Goal: Book appointment/travel/reservation

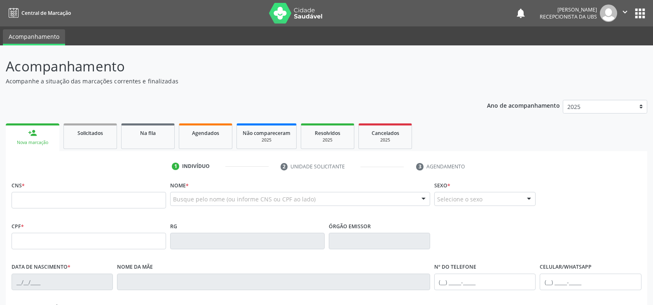
drag, startPoint x: 0, startPoint y: 0, endPoint x: 210, endPoint y: 134, distance: 249.5
click at [210, 132] on span "Agendados" at bounding box center [205, 132] width 27 height 7
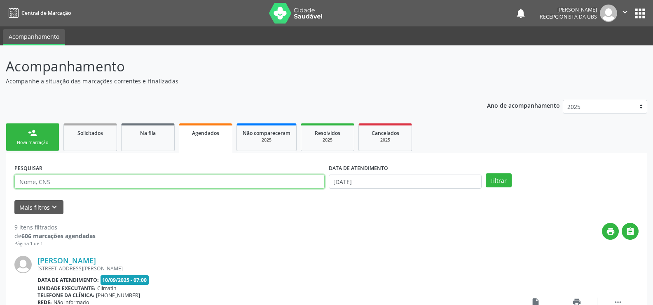
paste input "898003727582172"
type input "898003727582172"
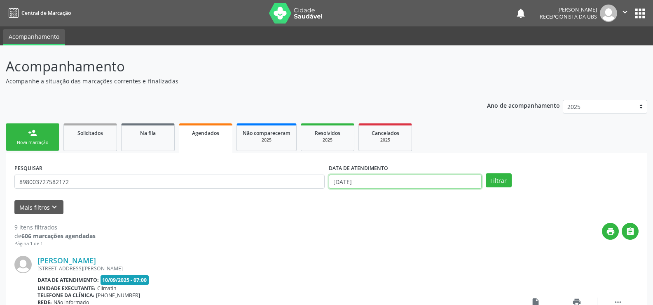
click at [379, 178] on input "[DATE]" at bounding box center [405, 181] width 153 height 14
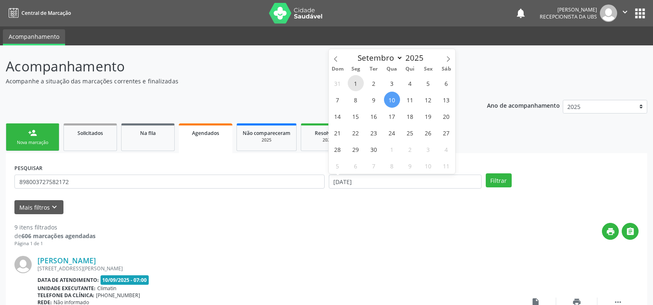
click at [361, 84] on span "1" at bounding box center [356, 83] width 16 height 16
type input "[DATE]"
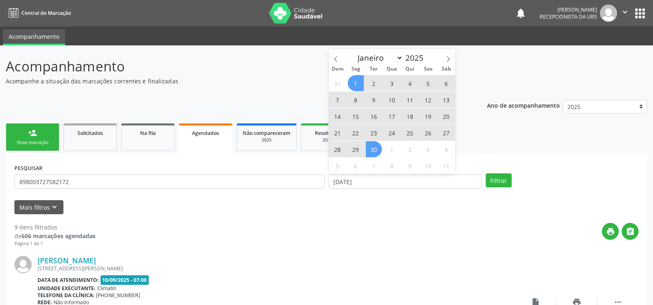
click at [376, 150] on span "30" at bounding box center [374, 149] width 16 height 16
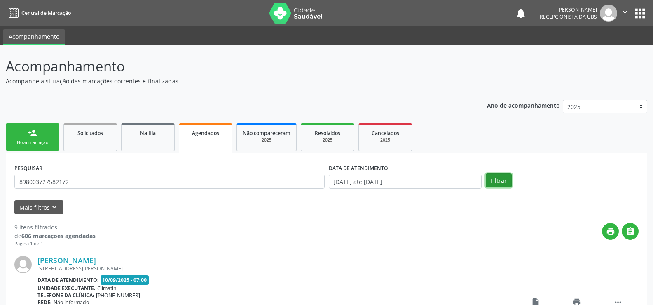
click at [500, 184] on button "Filtrar" at bounding box center [499, 180] width 26 height 14
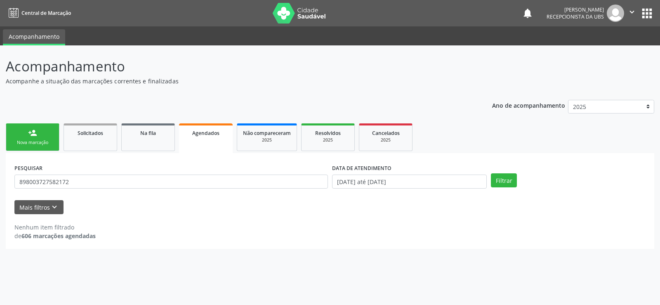
click at [42, 142] on div "Nova marcação" at bounding box center [32, 142] width 41 height 6
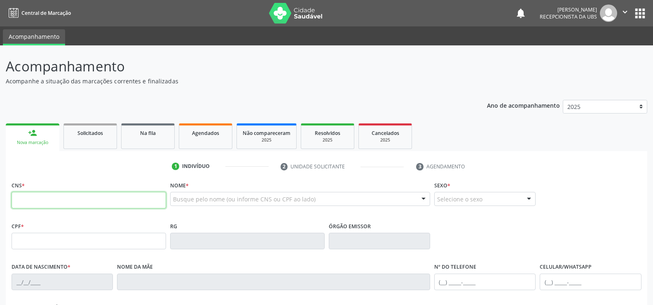
click at [64, 195] on input "text" at bounding box center [89, 200] width 155 height 16
paste input "700 0027 8201 0608"
type input "700 0027 8201 0608"
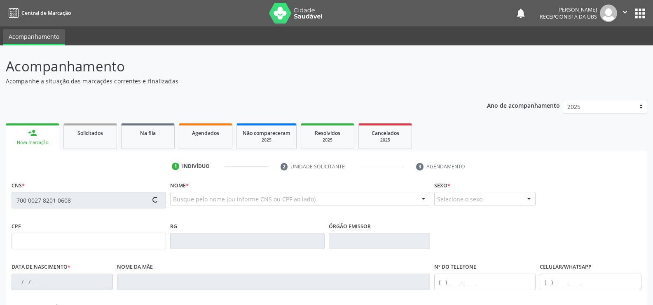
type input "1[DATE]"
type input "[PERSON_NAME]"
type input "[PHONE_NUMBER]"
type input "607"
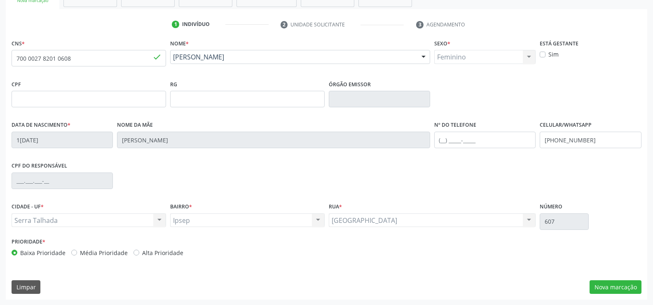
scroll to position [142, 0]
click at [617, 289] on button "Nova marcação" at bounding box center [616, 286] width 52 height 14
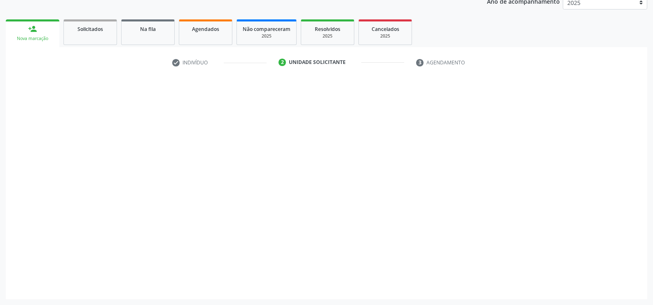
scroll to position [104, 0]
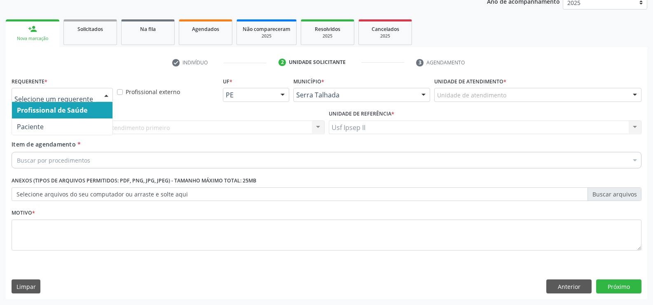
click at [104, 99] on div at bounding box center [106, 95] width 12 height 14
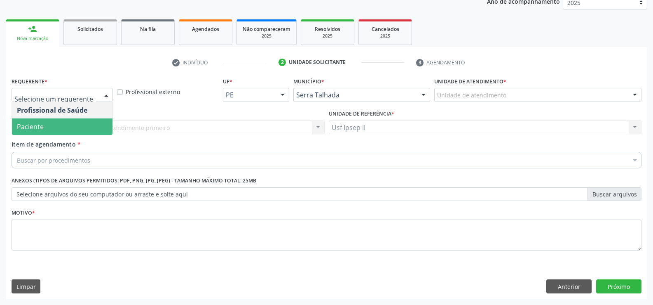
click at [63, 131] on span "Paciente" at bounding box center [62, 126] width 101 height 16
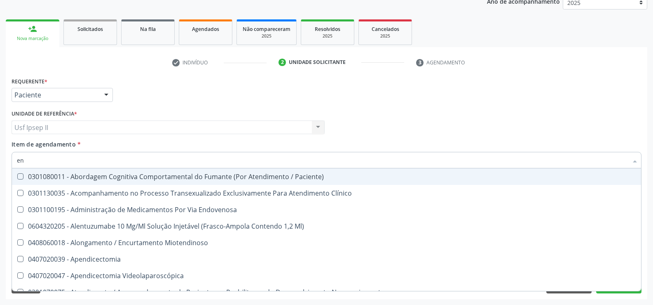
type input "e"
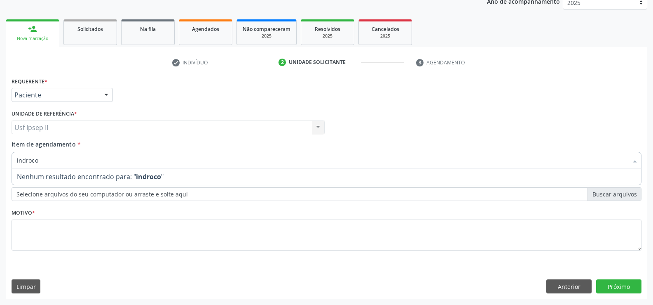
click at [52, 162] on input "indroco" at bounding box center [322, 160] width 611 height 16
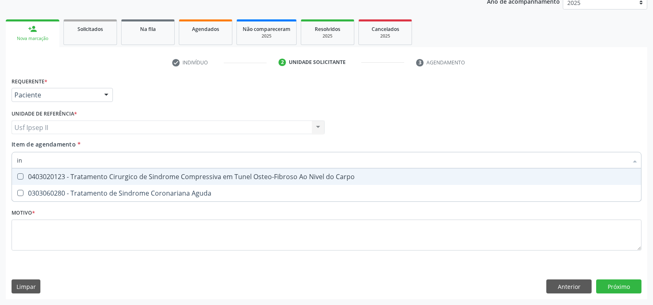
type input "i"
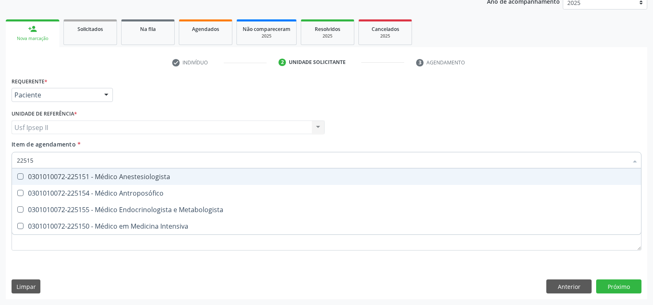
type input "225155"
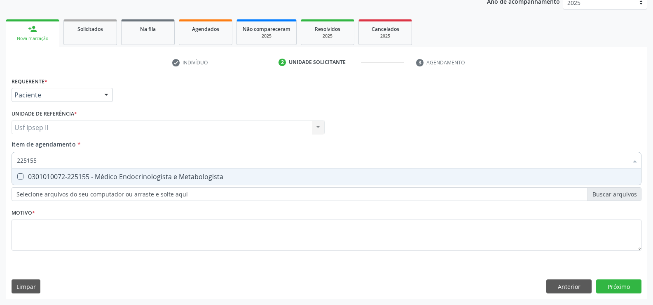
click at [80, 174] on div "0301010072-225155 - Médico Endocrinologista e Metabologista" at bounding box center [327, 176] width 620 height 7
checkbox Metabologista "true"
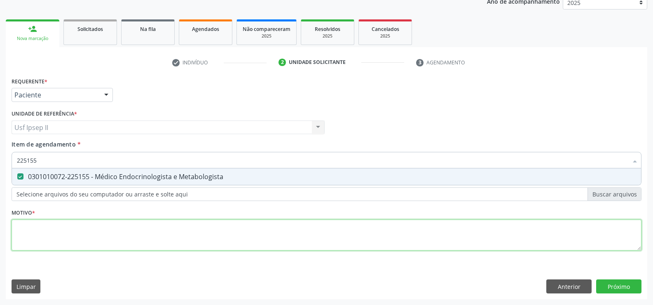
click at [55, 243] on div "Requerente * Paciente Profissional de Saúde Paciente Nenhum resultado encontrad…" at bounding box center [327, 168] width 630 height 187
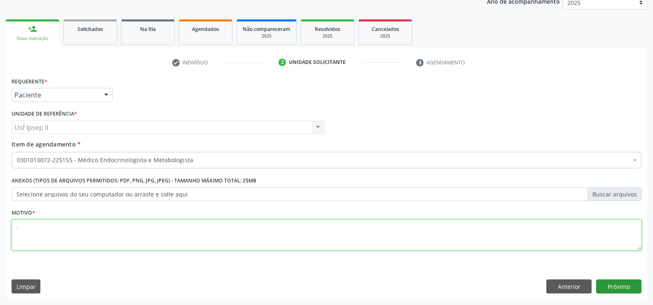
type textarea "."
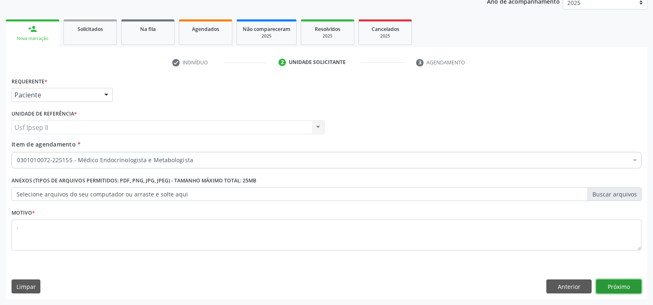
click at [614, 285] on button "Próximo" at bounding box center [618, 286] width 45 height 14
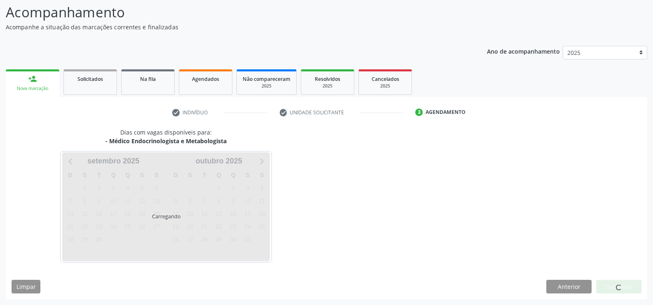
scroll to position [54, 0]
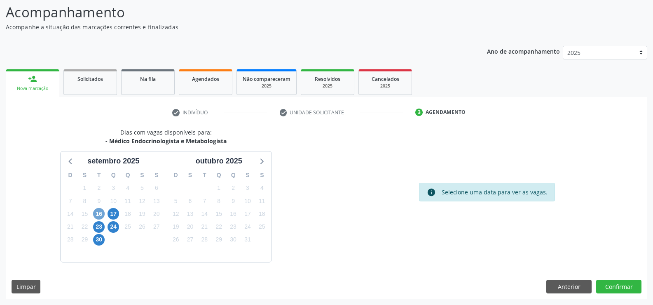
click at [98, 211] on span "16" at bounding box center [99, 214] width 12 height 12
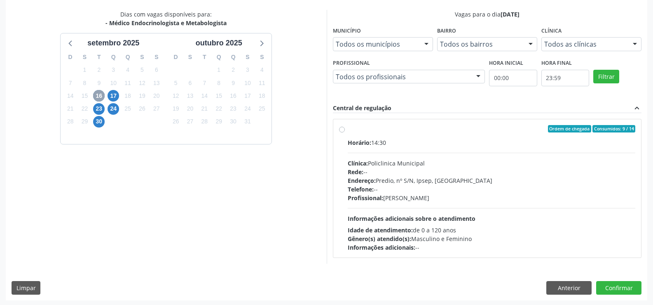
scroll to position [173, 0]
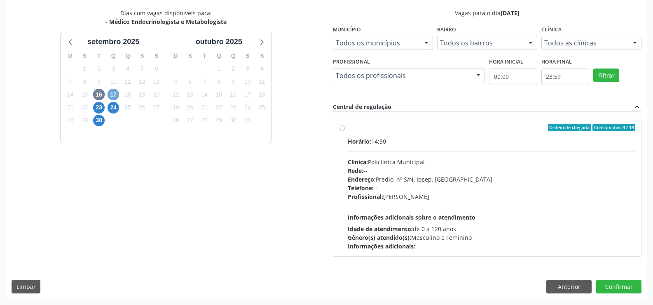
click at [113, 94] on span "17" at bounding box center [114, 95] width 12 height 12
click at [343, 131] on div "Ordem de chegada Consumidos: 17 / 25 Horário: 13:00 Clínica: Policlinica Munici…" at bounding box center [487, 187] width 297 height 127
radio input "true"
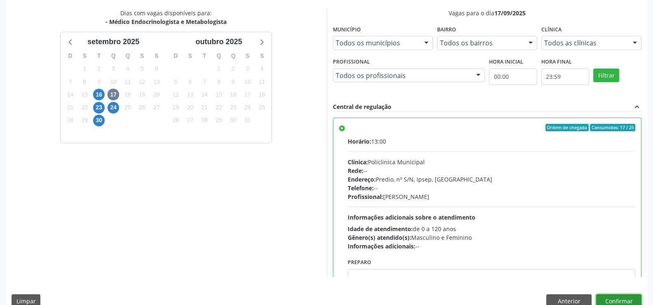
click at [618, 299] on button "Confirmar" at bounding box center [618, 301] width 45 height 14
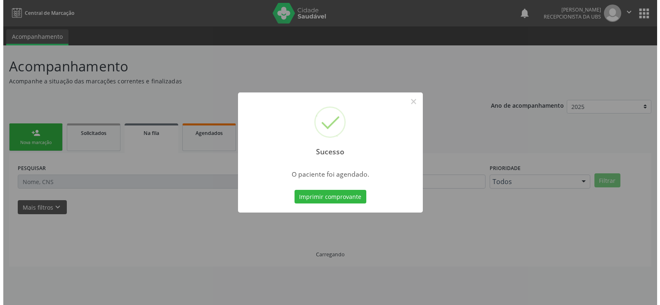
scroll to position [0, 0]
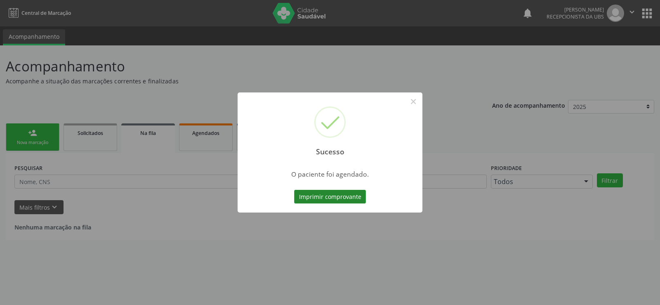
click at [340, 190] on button "Imprimir comprovante" at bounding box center [330, 197] width 72 height 14
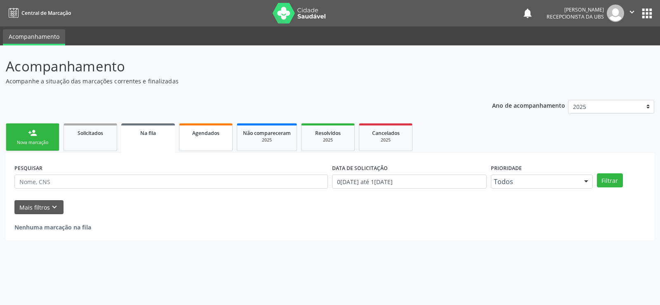
click at [221, 137] on link "Agendados" at bounding box center [206, 137] width 54 height 28
